Goal: Communication & Community: Answer question/provide support

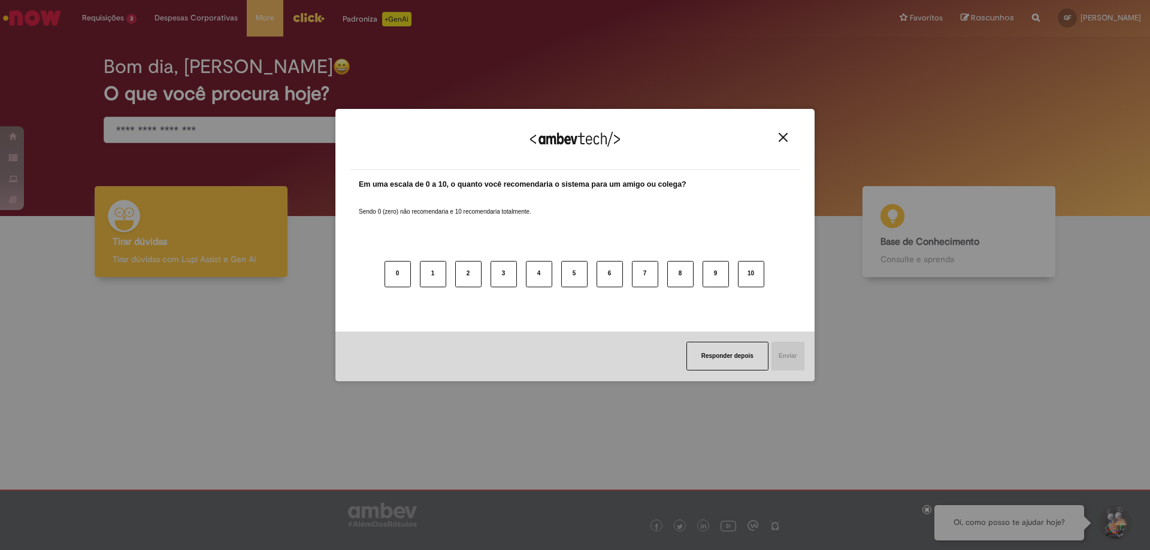
click at [225, 357] on div "Agradecemos seu feedback! Em uma escala de 0 a 10, o quanto você recomendaria o…" at bounding box center [575, 275] width 1150 height 550
click at [776, 142] on button "Close" at bounding box center [783, 137] width 16 height 10
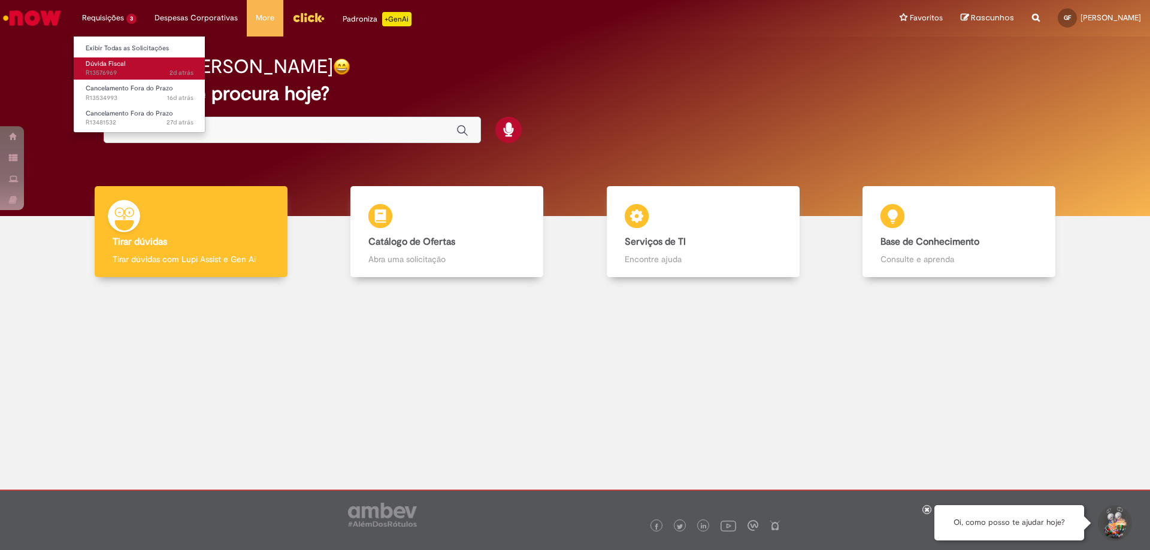
click at [144, 72] on span "2d atrás 2 dias atrás R13576969" at bounding box center [140, 73] width 108 height 10
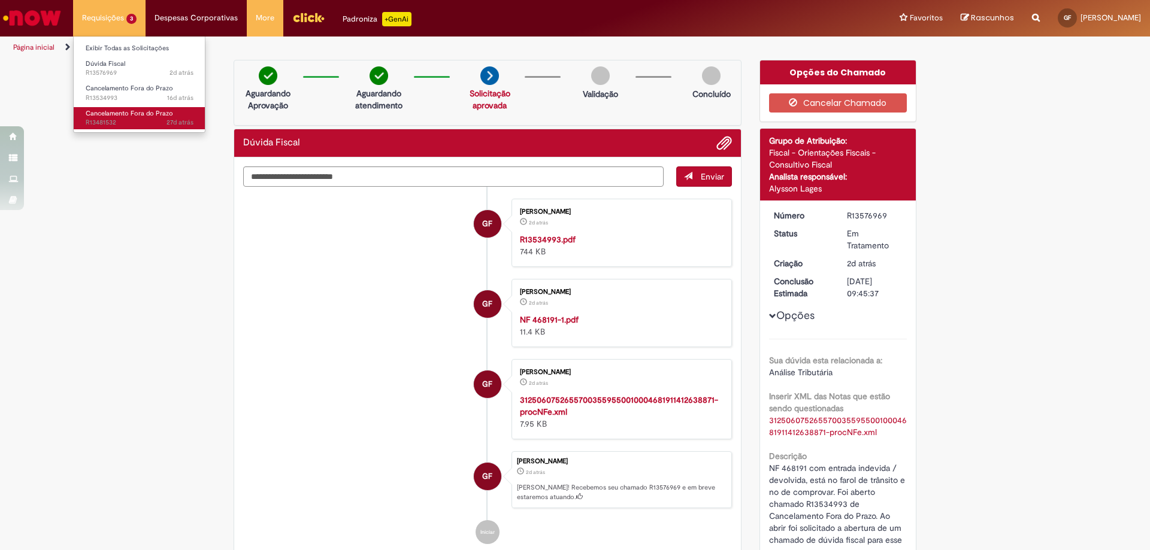
click at [159, 124] on span "27d atrás 27 dias atrás R13481532" at bounding box center [140, 123] width 108 height 10
click at [163, 122] on span "27d atrás 27 dias atrás R13481532" at bounding box center [140, 123] width 108 height 10
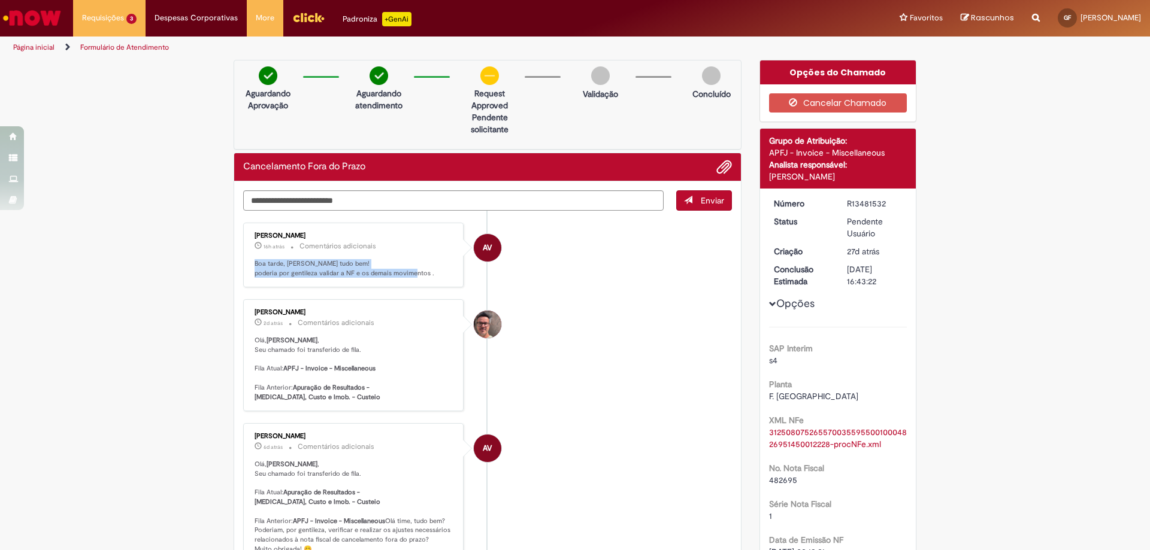
drag, startPoint x: 434, startPoint y: 281, endPoint x: 245, endPoint y: 266, distance: 189.2
click at [247, 266] on div "[PERSON_NAME] 16h atrás 16 horas atrás Comentários adicionais Boa tarde, [PERSO…" at bounding box center [353, 255] width 213 height 58
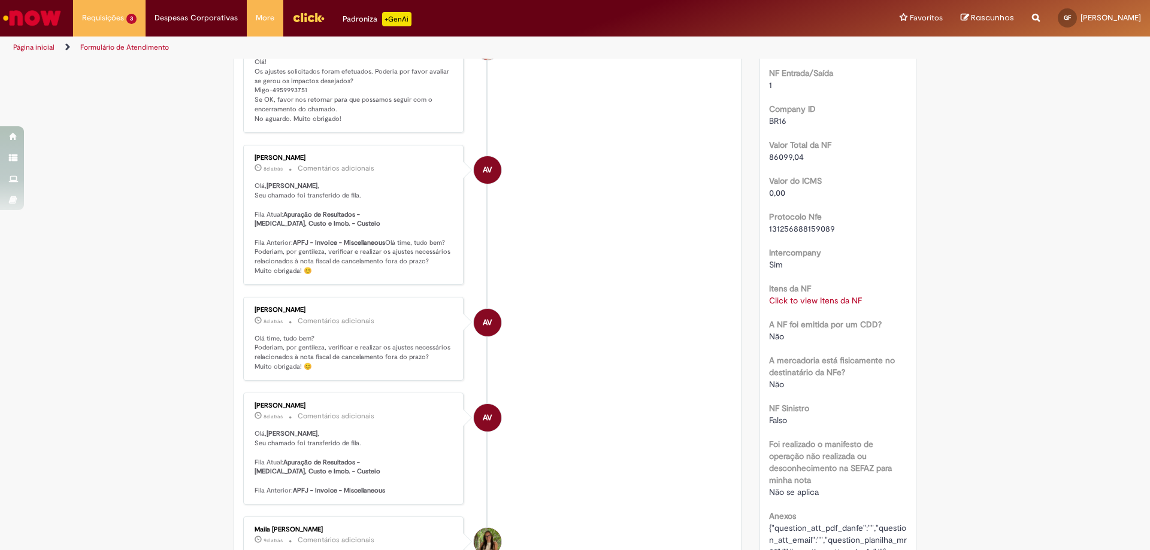
scroll to position [719, 0]
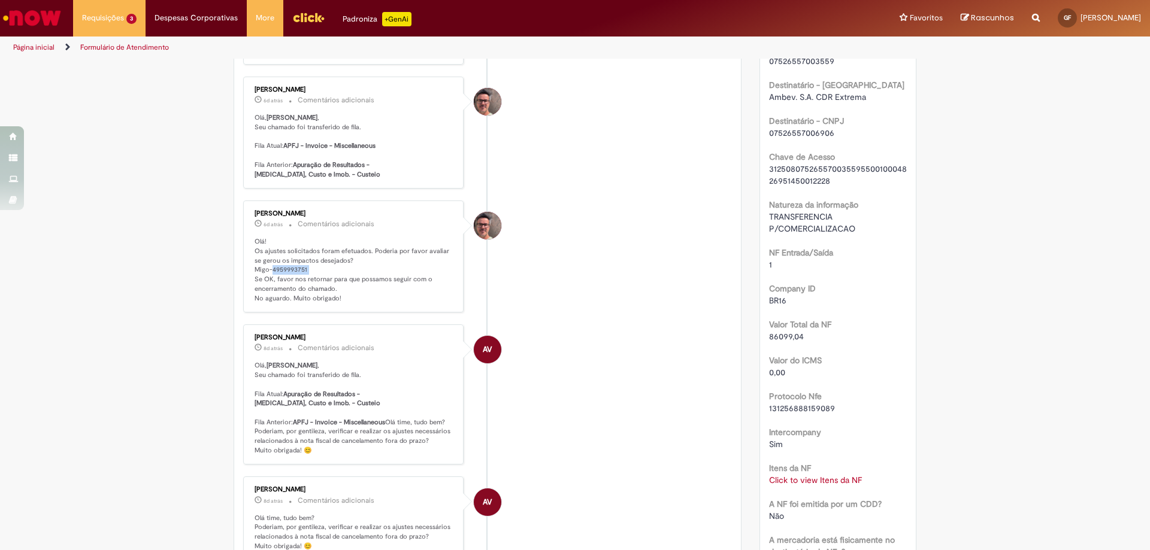
drag, startPoint x: 304, startPoint y: 272, endPoint x: 268, endPoint y: 275, distance: 36.0
click at [268, 275] on p "Olá! Os ajustes solicitados foram efetuados. Poderia por favor avaliar se gerou…" at bounding box center [354, 270] width 199 height 66
copy p "4959993751"
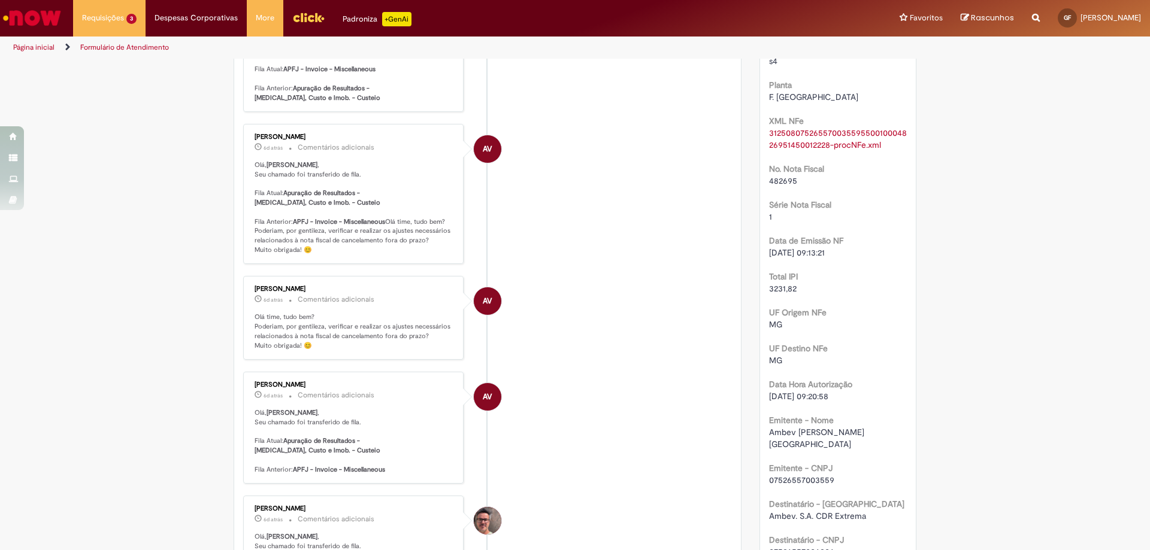
scroll to position [0, 0]
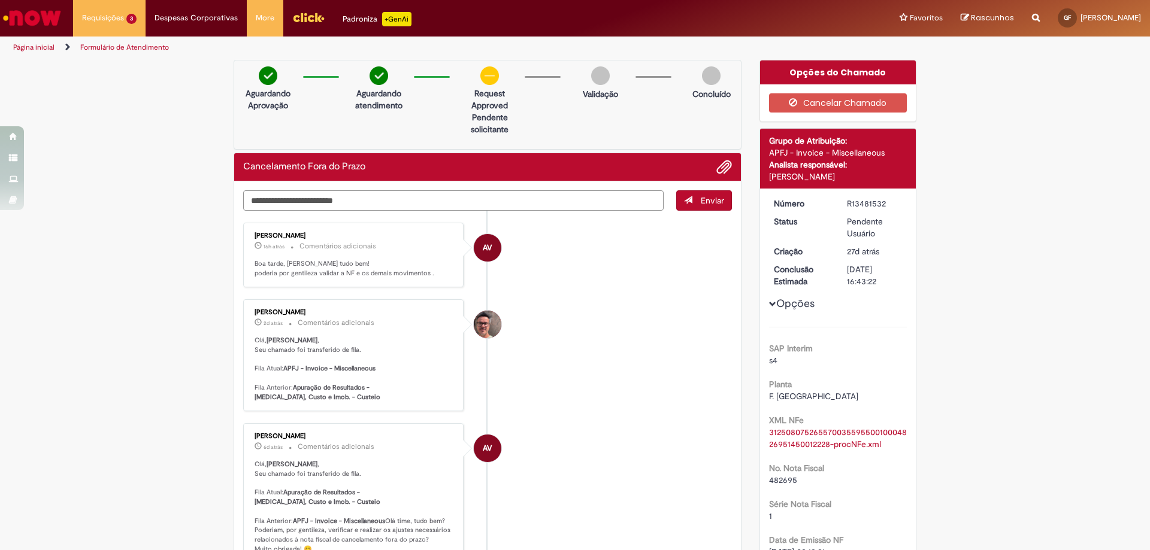
click at [398, 203] on textarea "Digite sua mensagem aqui..." at bounding box center [453, 200] width 420 height 20
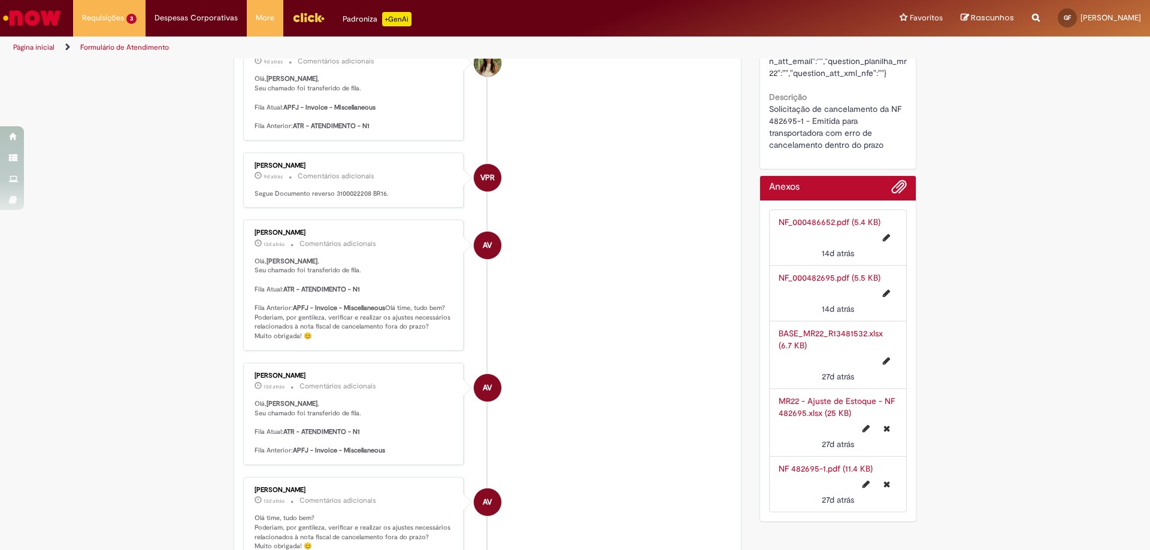
scroll to position [1737, 0]
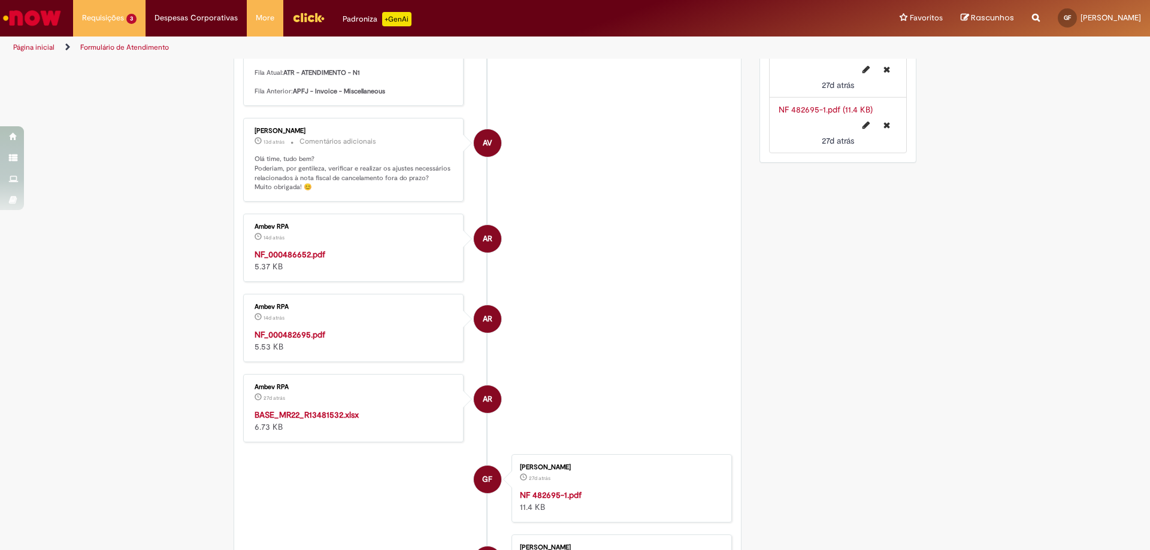
click at [318, 260] on strong "NF_000486652.pdf" at bounding box center [290, 254] width 71 height 11
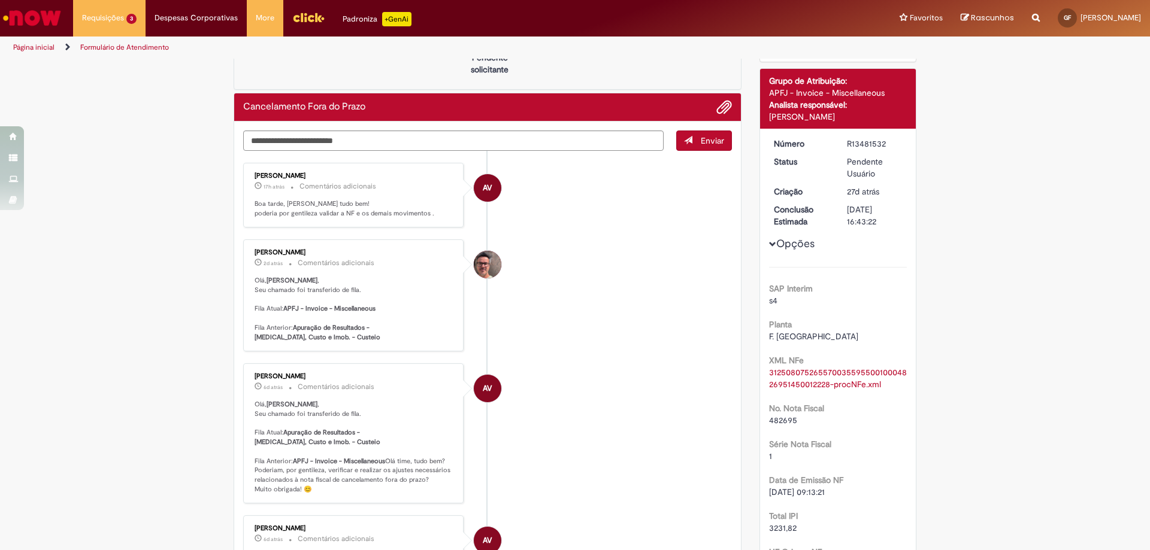
scroll to position [0, 0]
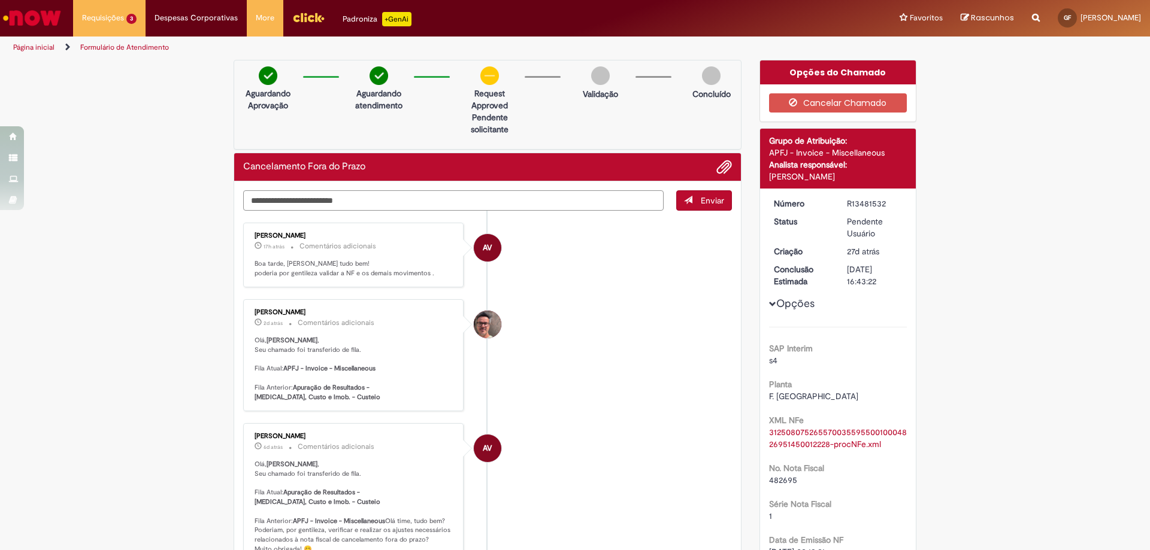
click at [371, 201] on textarea "Digite sua mensagem aqui..." at bounding box center [453, 200] width 420 height 20
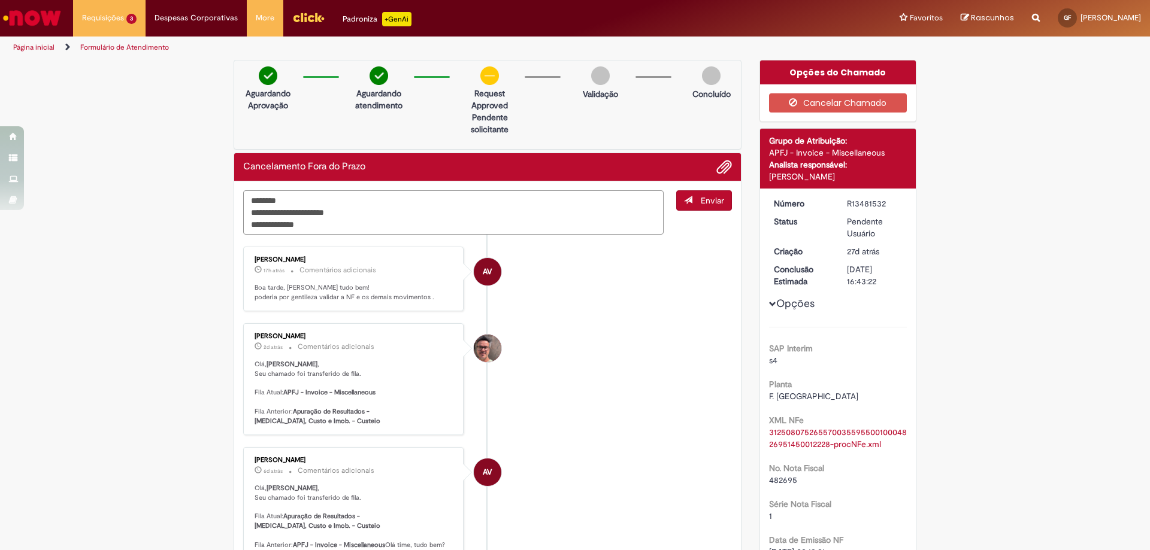
type textarea "**********"
click at [701, 201] on span "Enviar" at bounding box center [712, 200] width 23 height 11
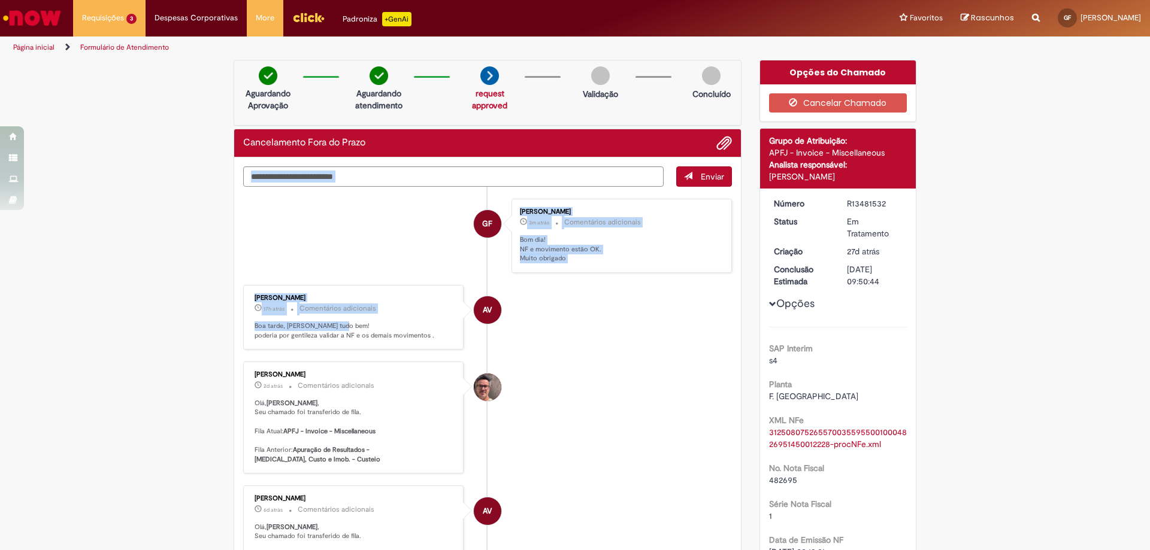
drag, startPoint x: 362, startPoint y: 318, endPoint x: 227, endPoint y: 291, distance: 138.0
